Goal: Task Accomplishment & Management: Check status

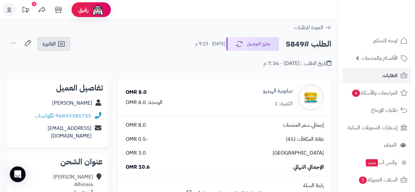
scroll to position [33, 0]
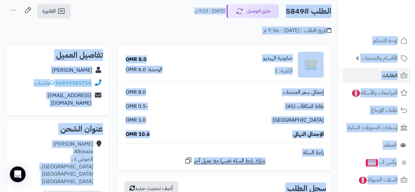
click at [216, 71] on div "صابونية الهيدرو الكمية: 1" at bounding box center [267, 65] width 121 height 26
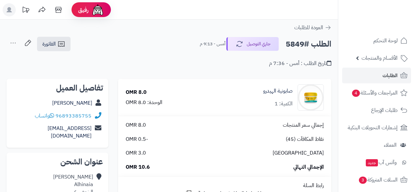
scroll to position [33, 0]
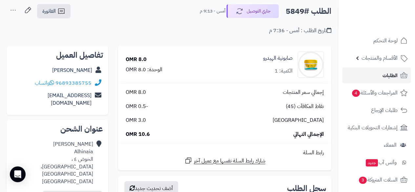
click at [364, 72] on link "الطلبات" at bounding box center [376, 76] width 69 height 16
